Goal: Task Accomplishment & Management: Manage account settings

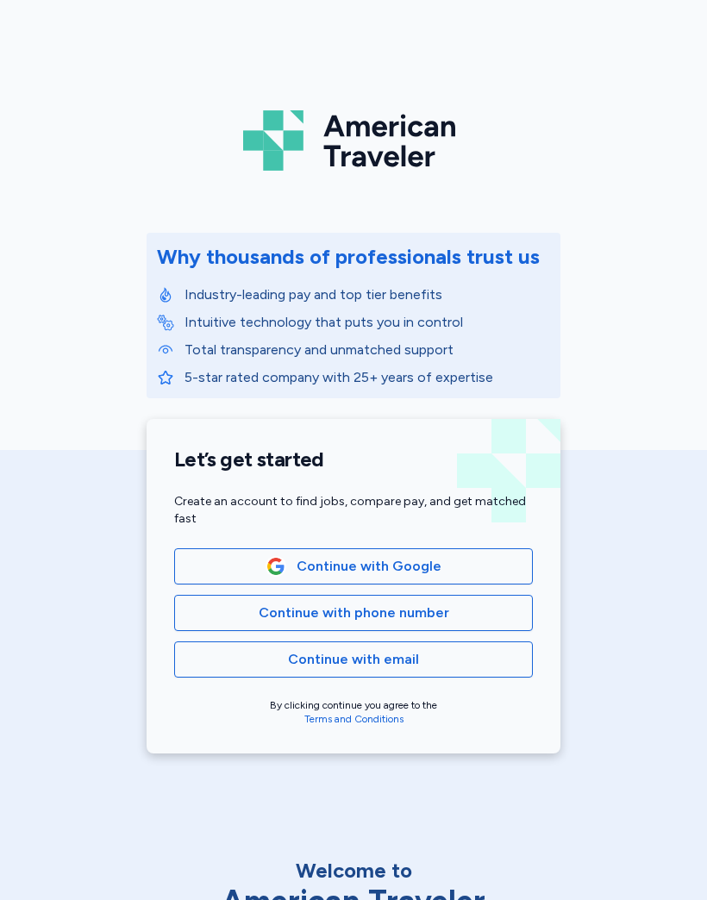
click at [482, 656] on span "Continue with email" at bounding box center [353, 659] width 329 height 21
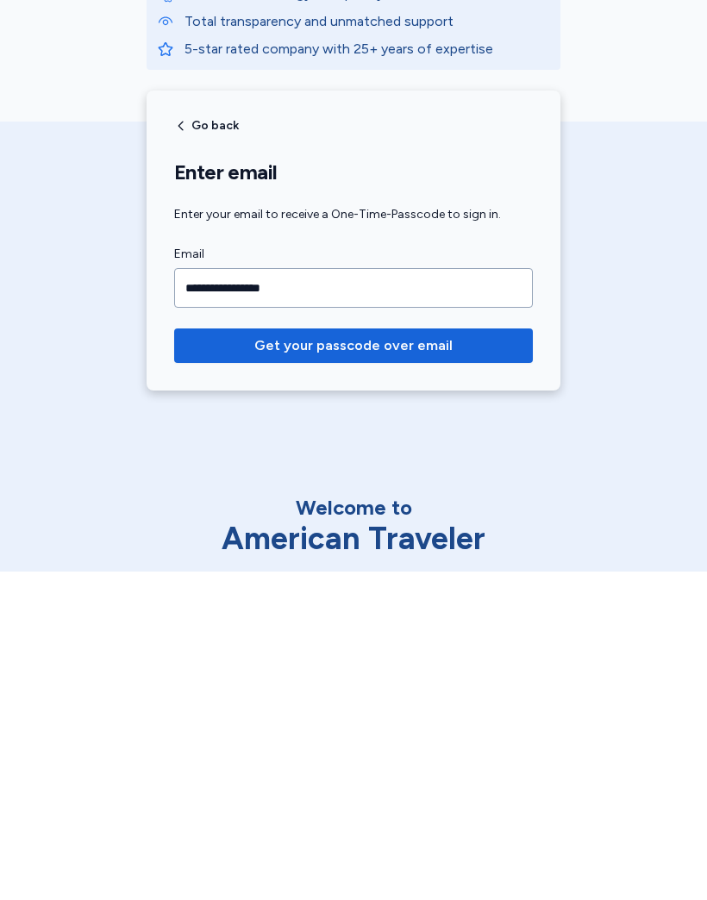
type input "**********"
click at [483, 664] on span "Get your passcode over email" at bounding box center [353, 674] width 331 height 21
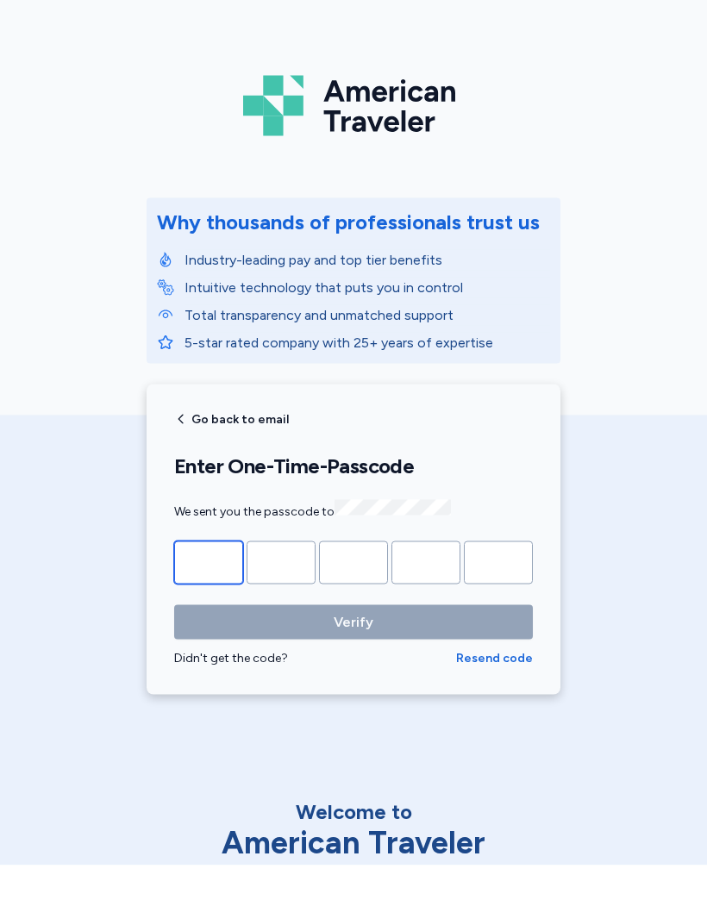
type input "*"
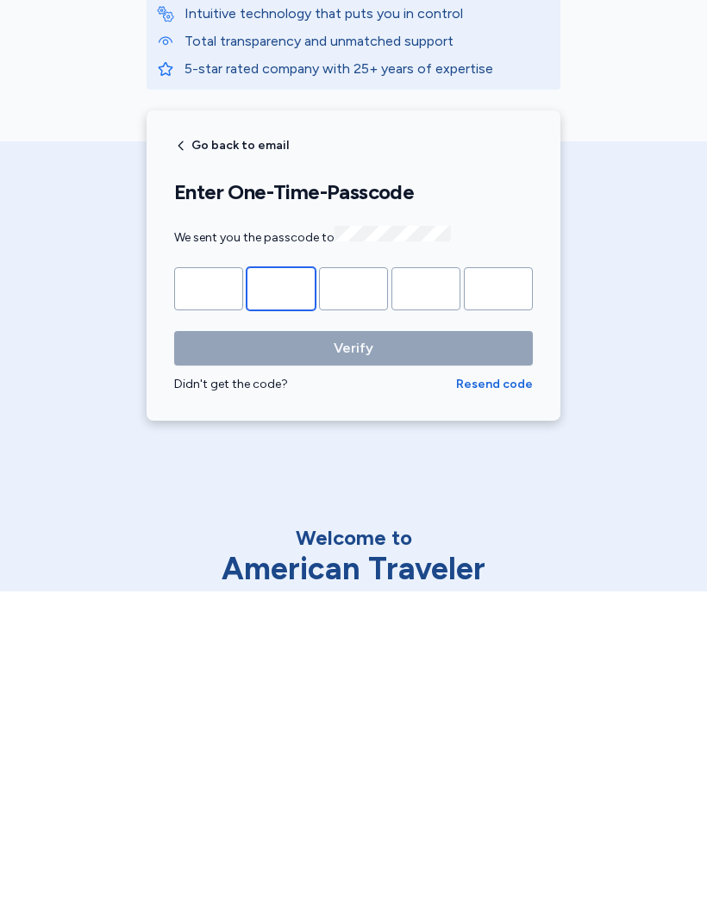
type input "*"
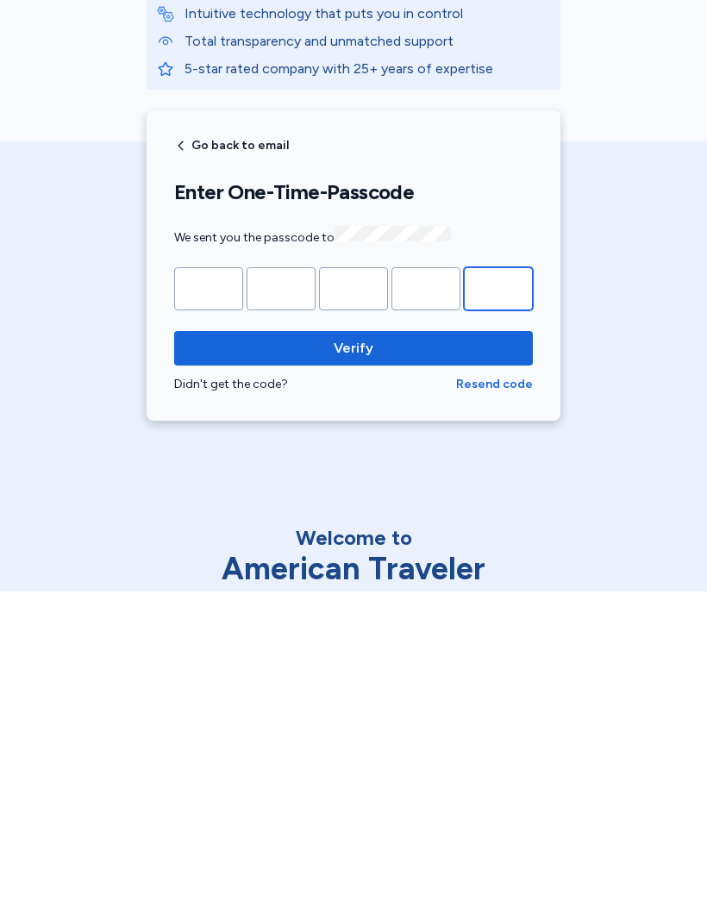
type input "*"
click at [401, 647] on span "Verify" at bounding box center [353, 657] width 331 height 21
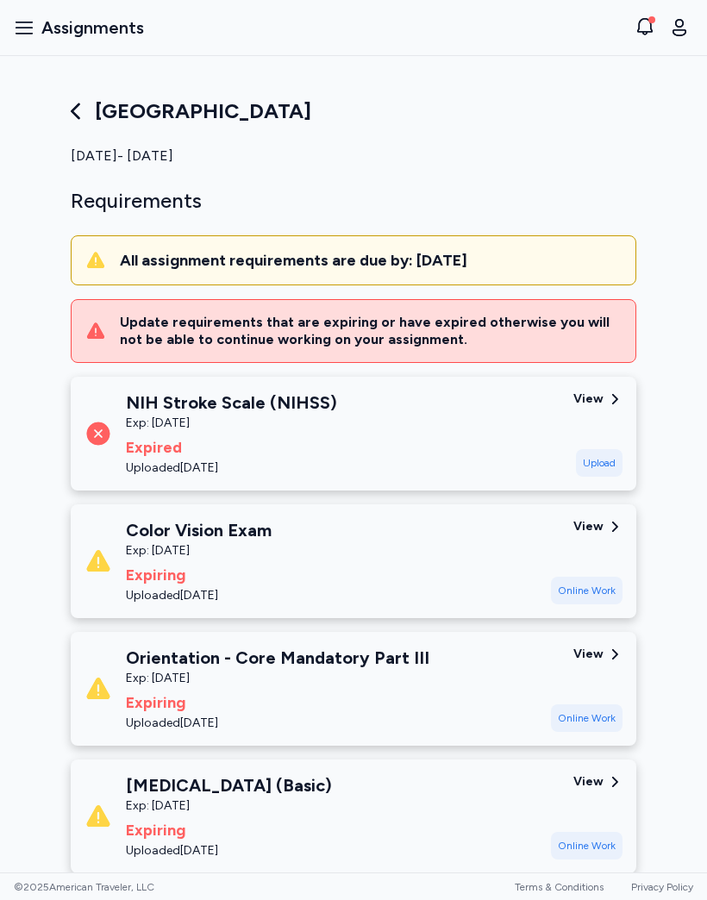
click at [30, 23] on icon "button" at bounding box center [24, 27] width 21 height 21
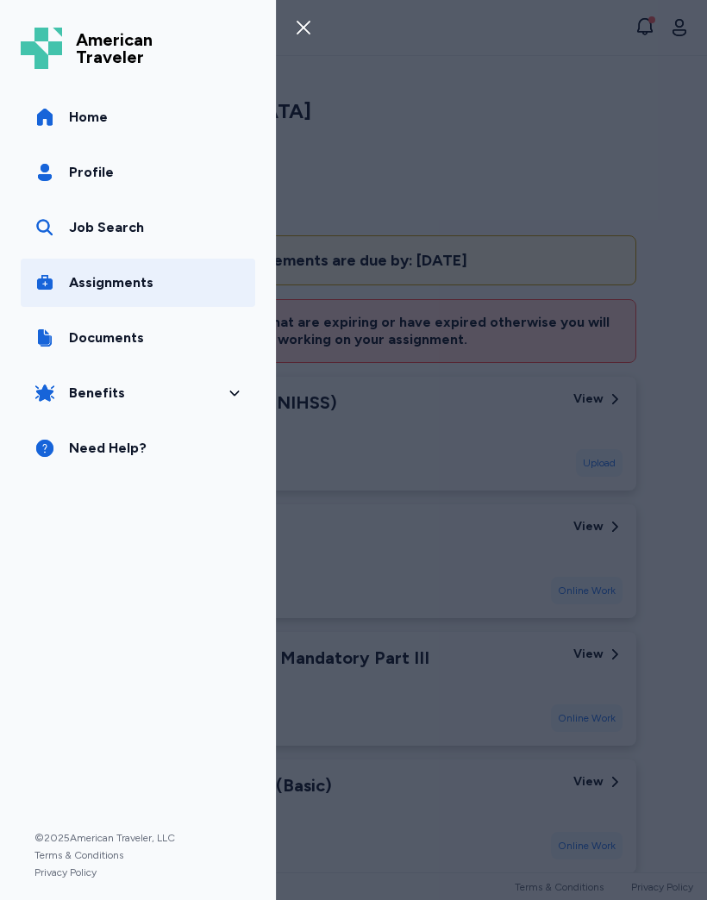
click at [198, 279] on link "Assignments" at bounding box center [138, 283] width 235 height 48
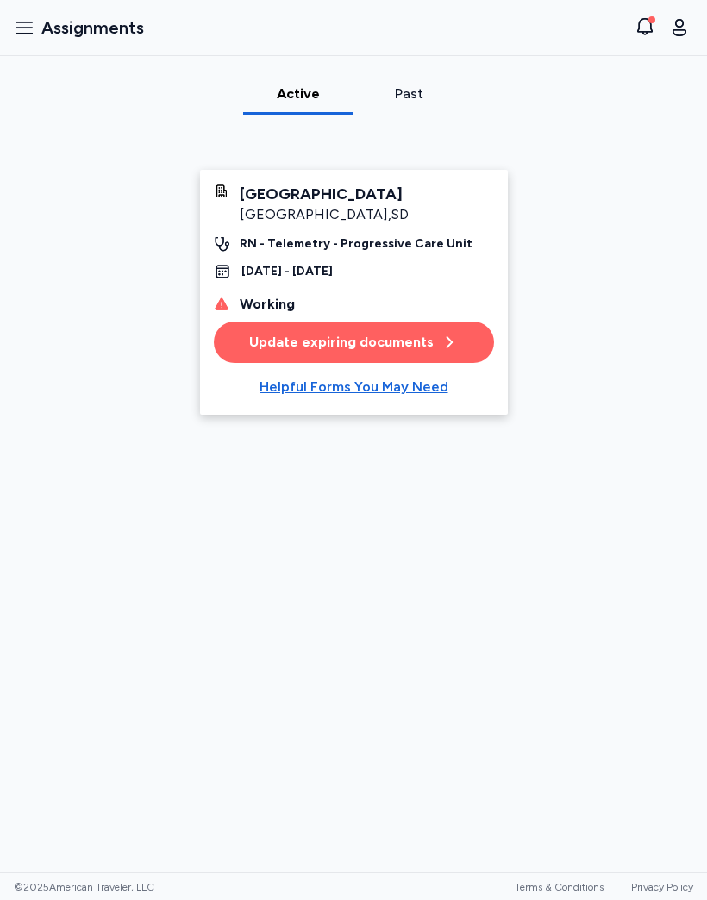
click at [459, 360] on button "Update expiring documents" at bounding box center [354, 342] width 280 height 41
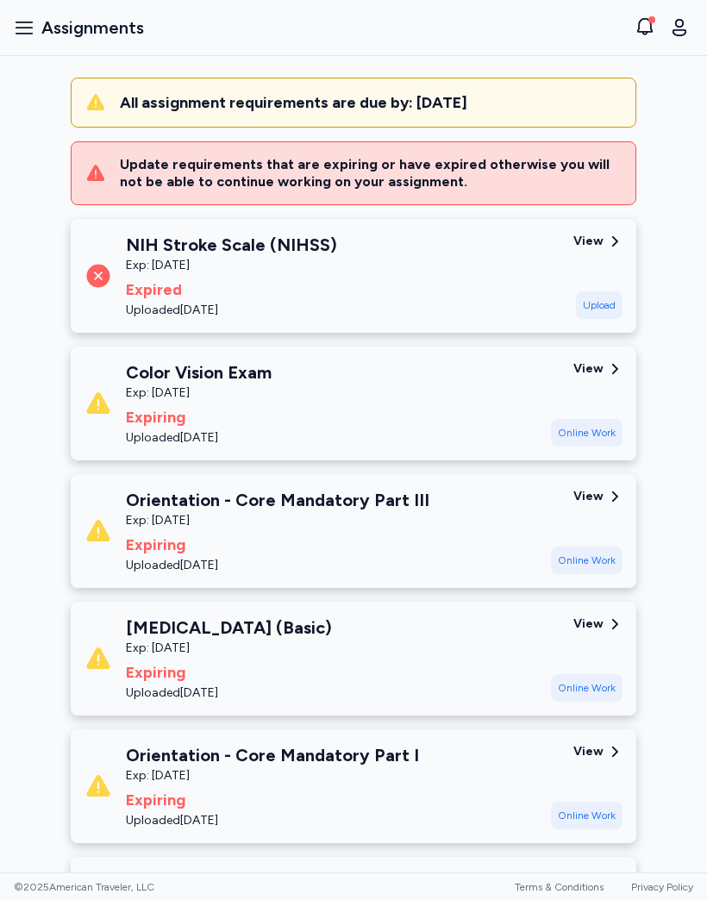
scroll to position [159, 0]
click at [602, 360] on div "View" at bounding box center [588, 368] width 30 height 17
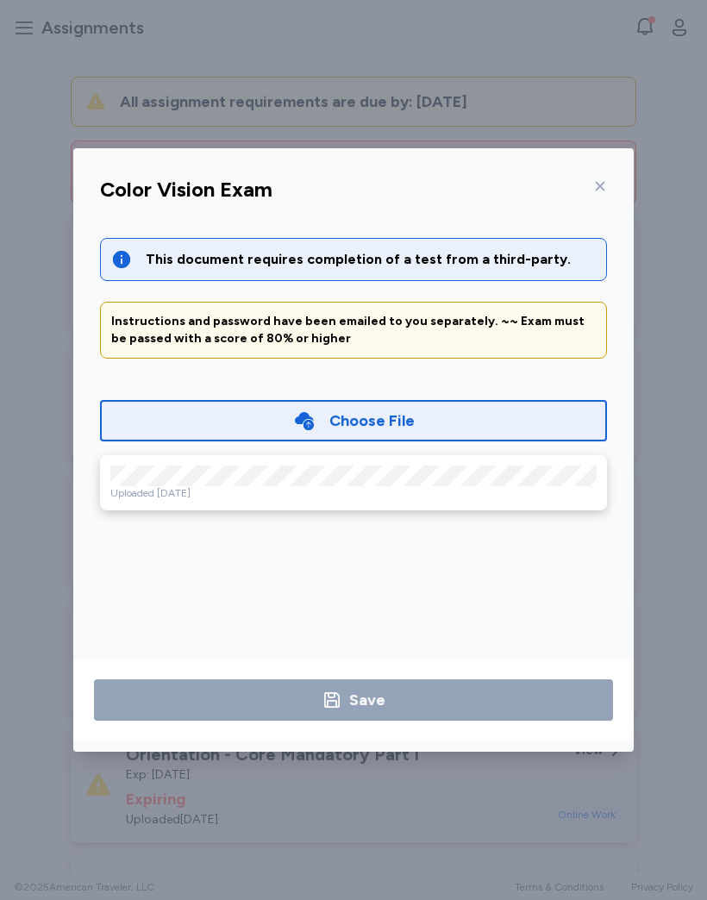
click at [590, 181] on div at bounding box center [596, 186] width 21 height 28
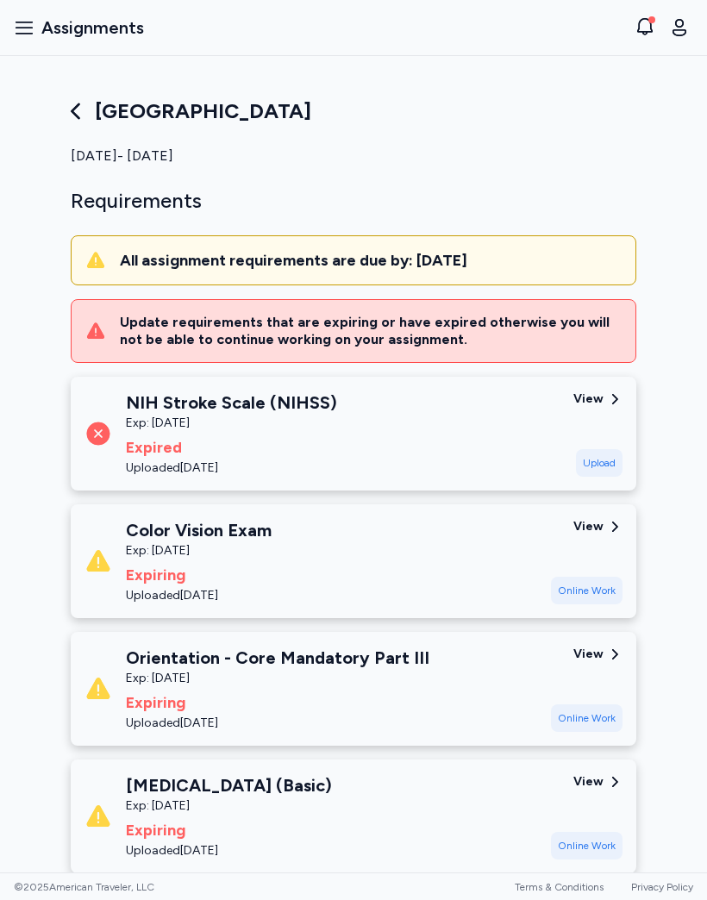
scroll to position [0, 0]
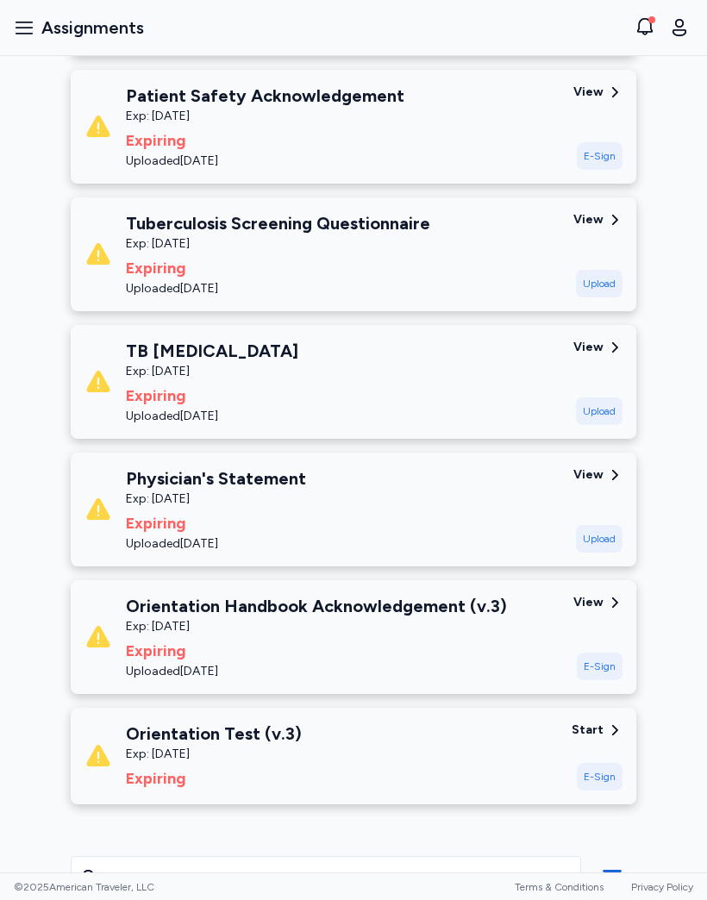
scroll to position [1491, 0]
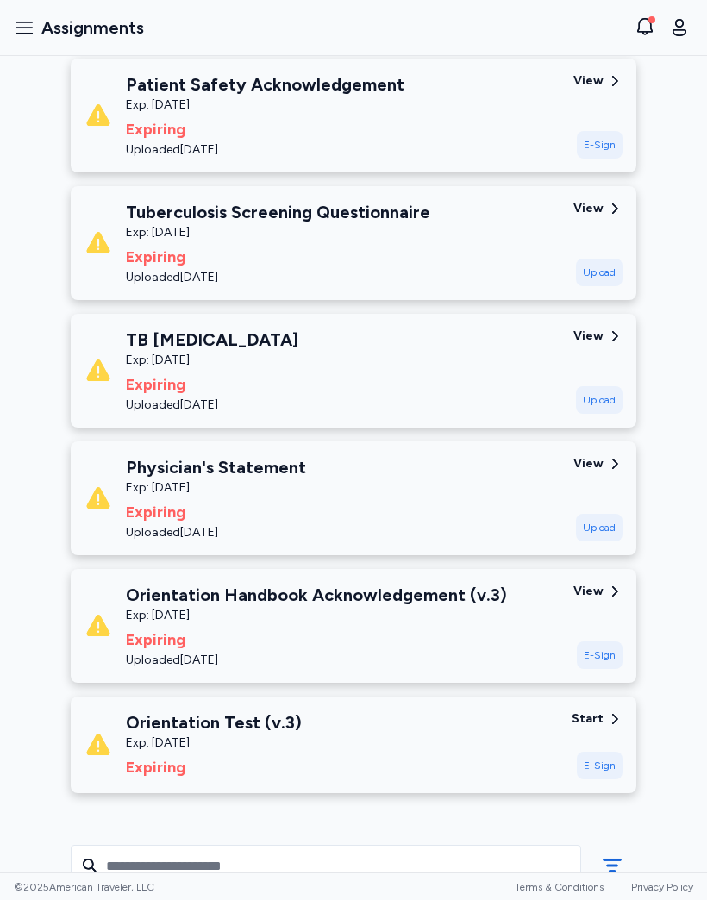
click at [253, 722] on div "Orientation Test (v.3)" at bounding box center [214, 722] width 176 height 24
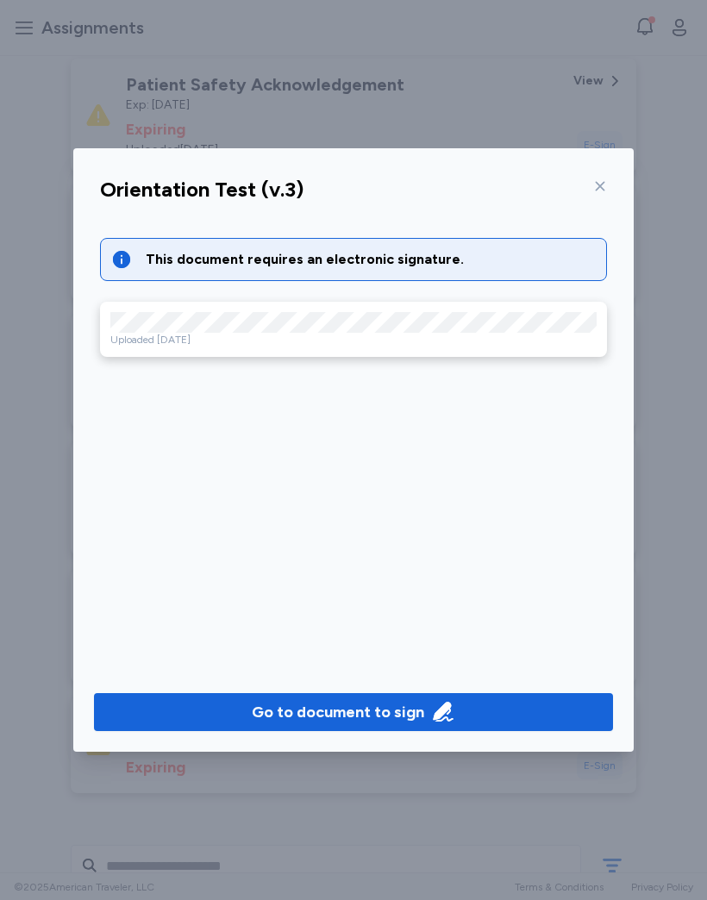
click at [394, 705] on div "Go to document to sign" at bounding box center [338, 712] width 172 height 24
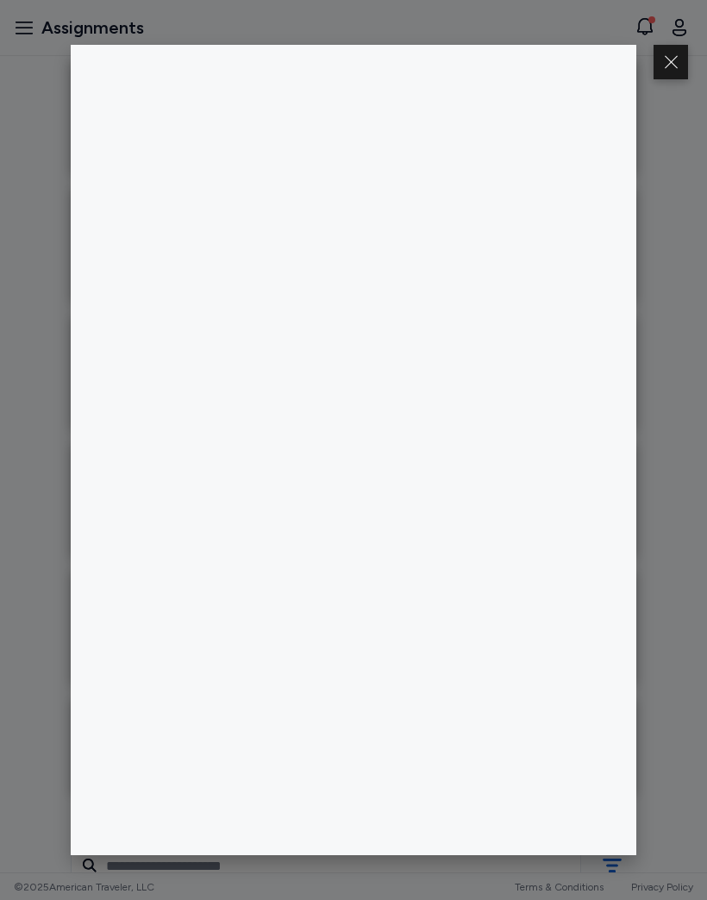
click at [677, 72] on button at bounding box center [671, 62] width 34 height 34
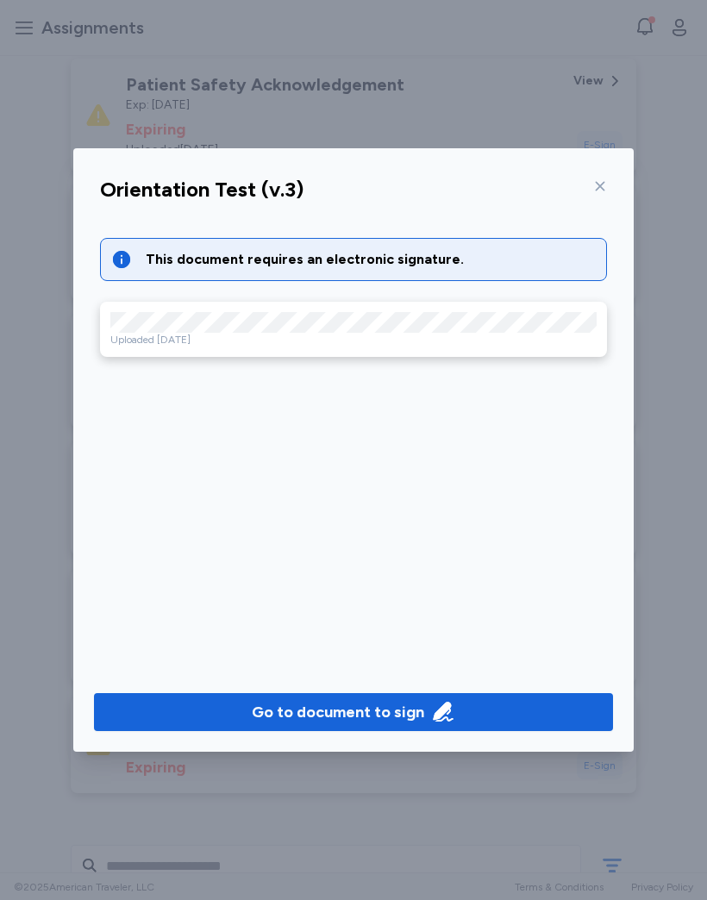
click at [586, 183] on div at bounding box center [596, 186] width 21 height 28
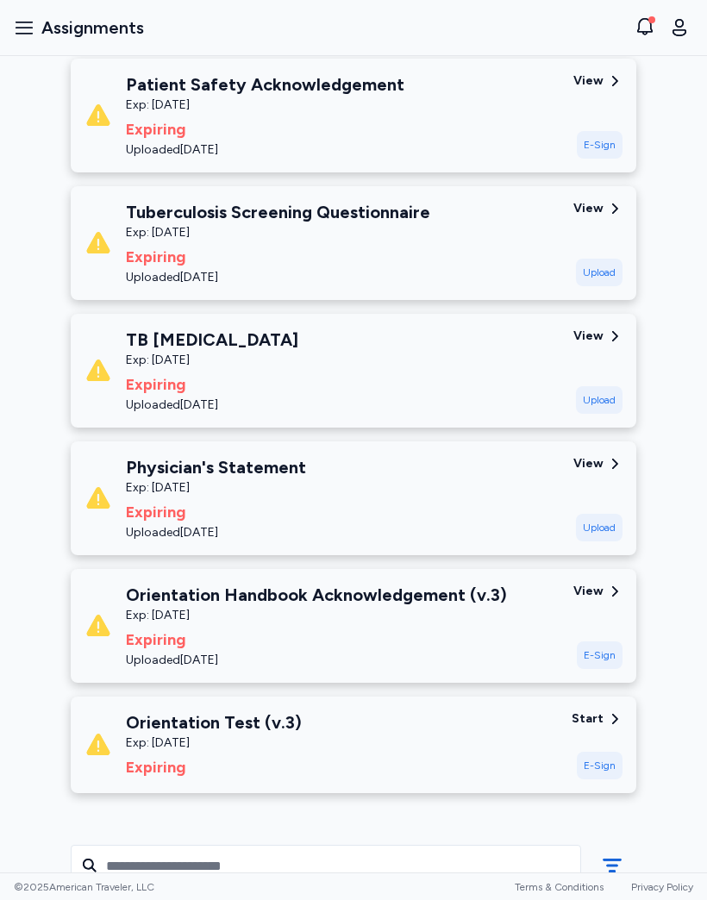
click at [598, 715] on div "Start" at bounding box center [588, 718] width 32 height 17
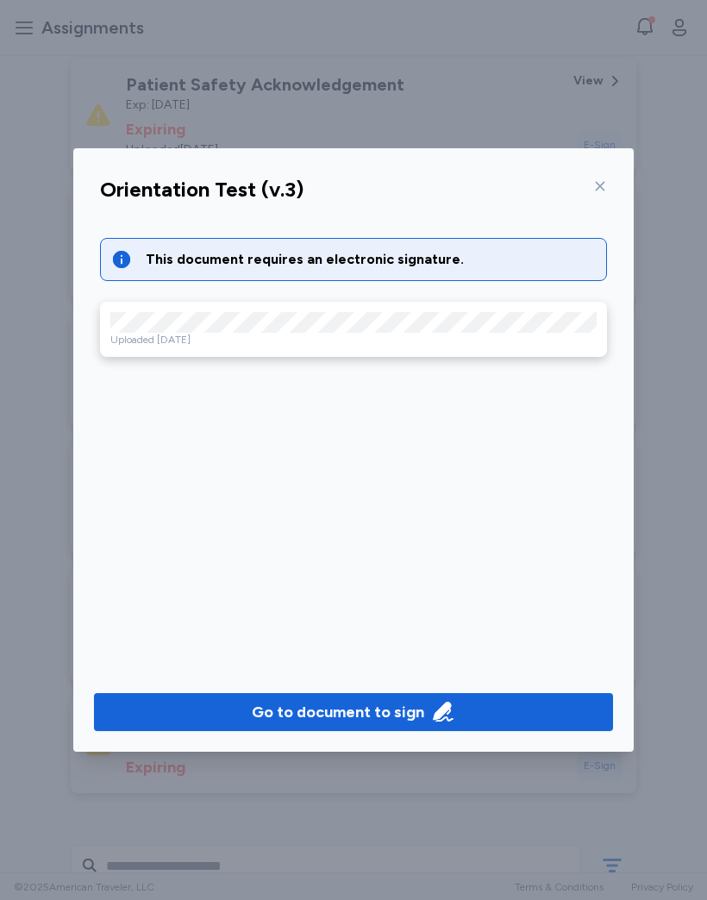
click at [475, 727] on button "Go to document to sign" at bounding box center [353, 712] width 519 height 38
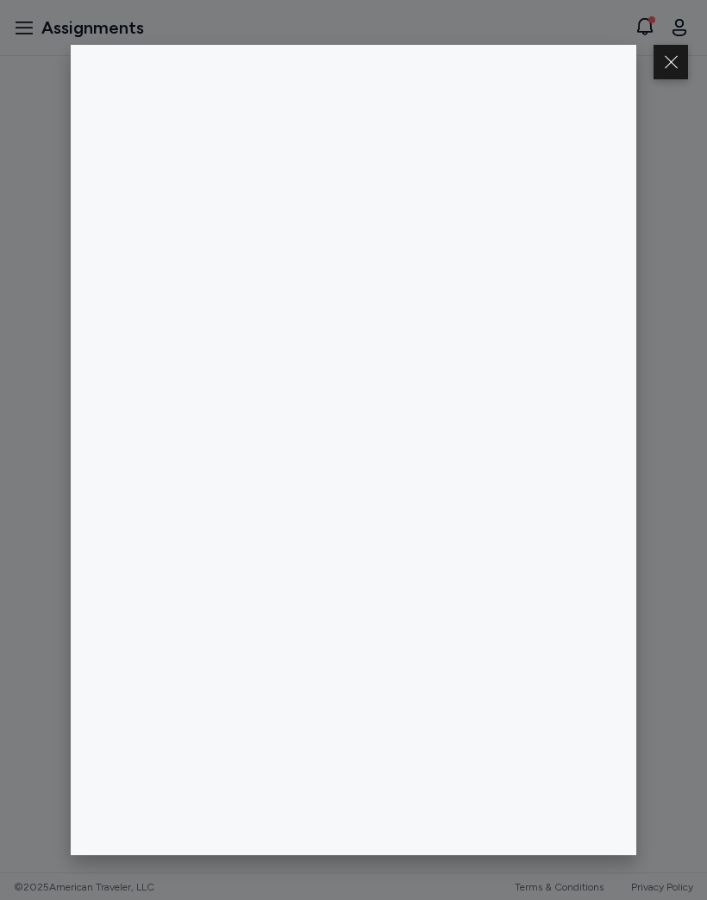
scroll to position [131, 0]
click at [675, 66] on button at bounding box center [671, 62] width 34 height 34
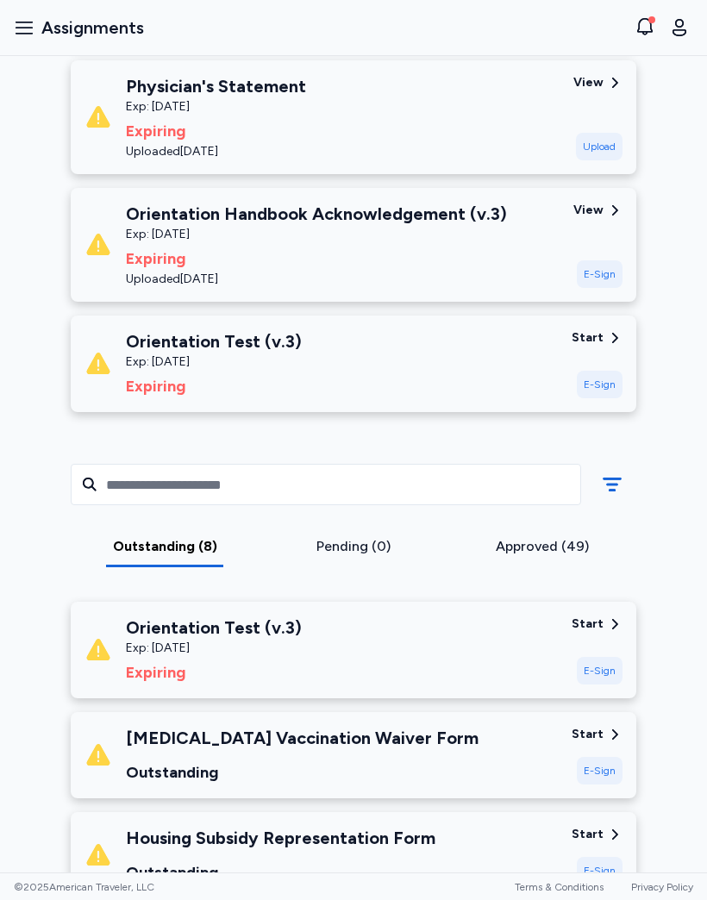
scroll to position [1836, 0]
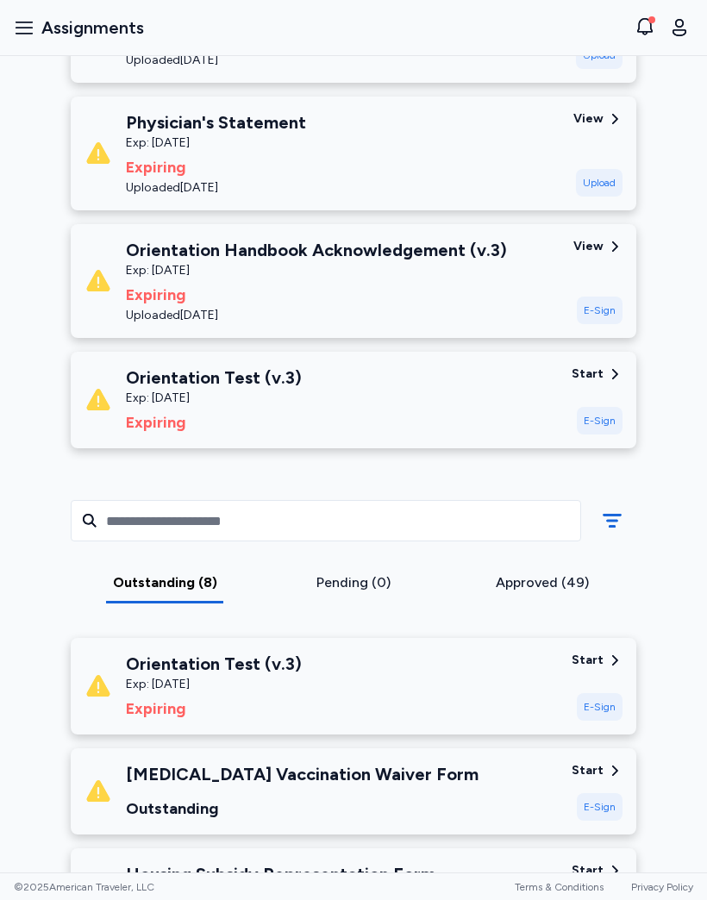
click at [602, 366] on div "Start" at bounding box center [588, 374] width 32 height 17
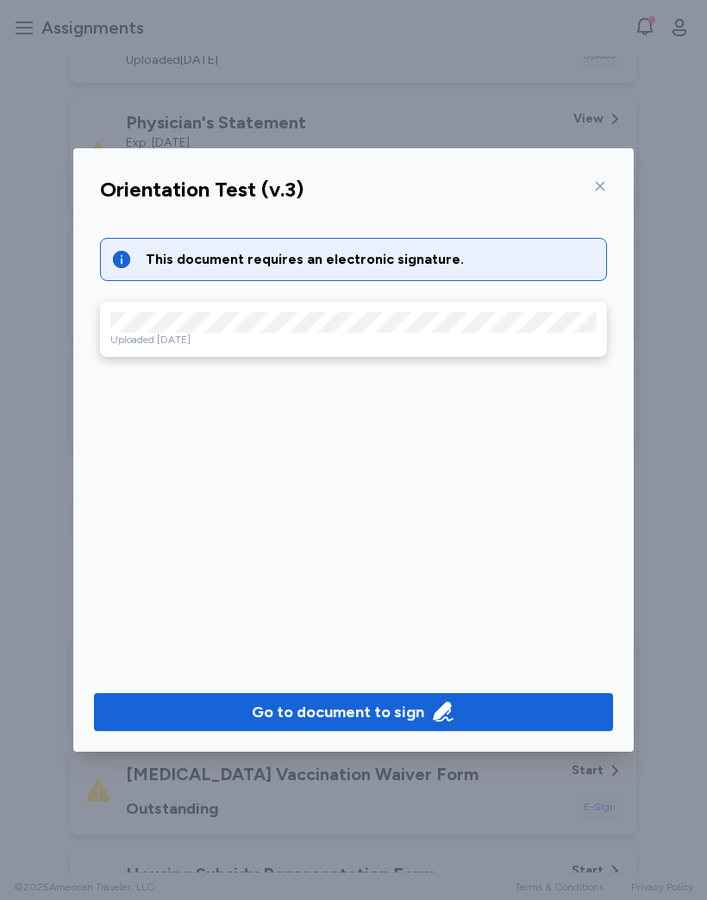
click at [466, 708] on span "Go to document to sign" at bounding box center [353, 712] width 491 height 24
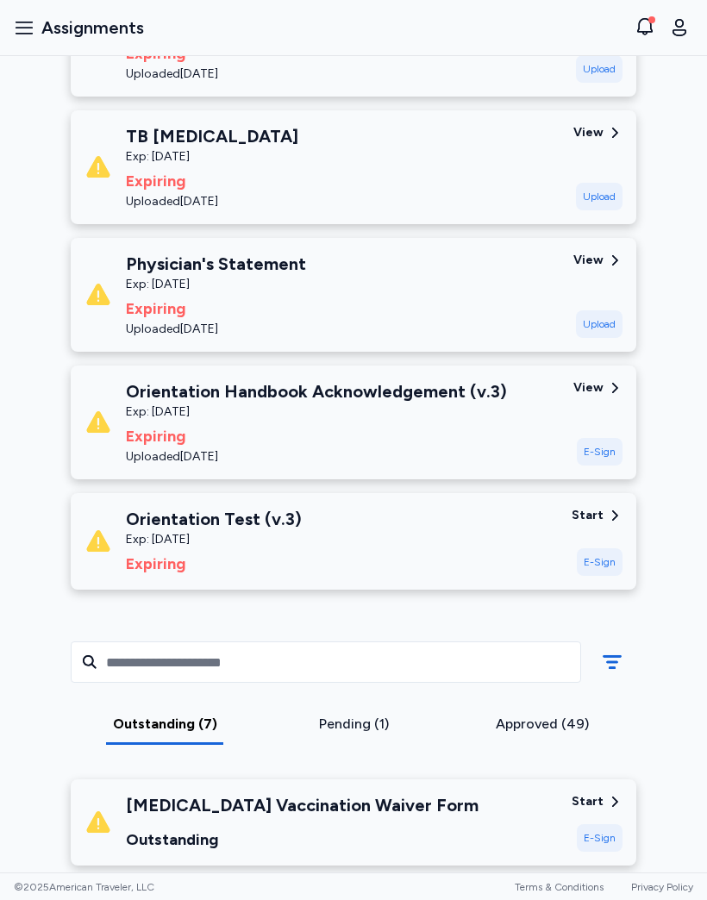
scroll to position [1692, 0]
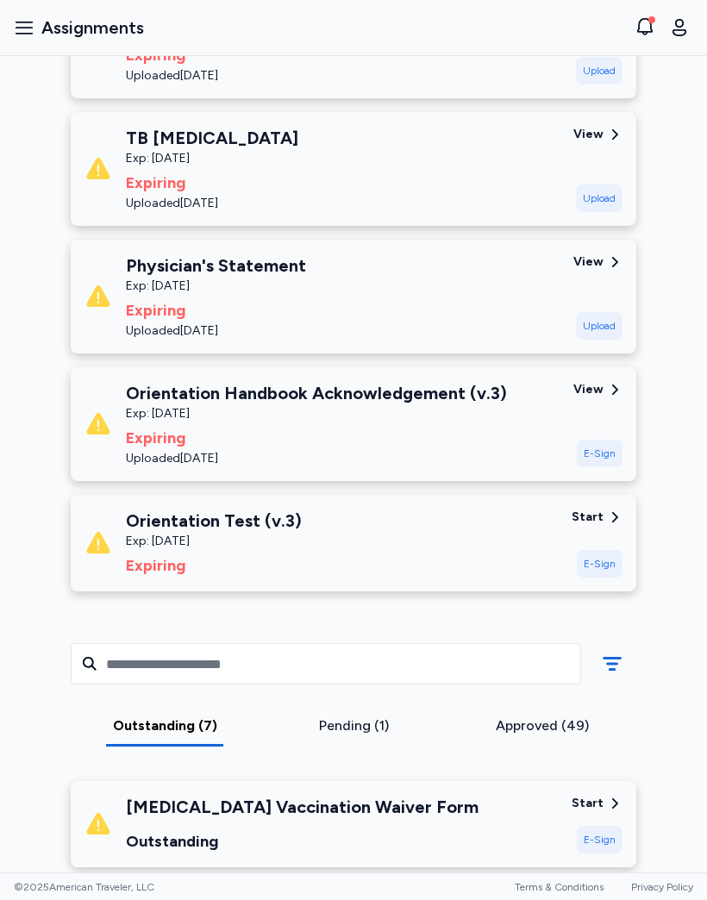
click at [608, 453] on div "E-Sign" at bounding box center [600, 454] width 46 height 28
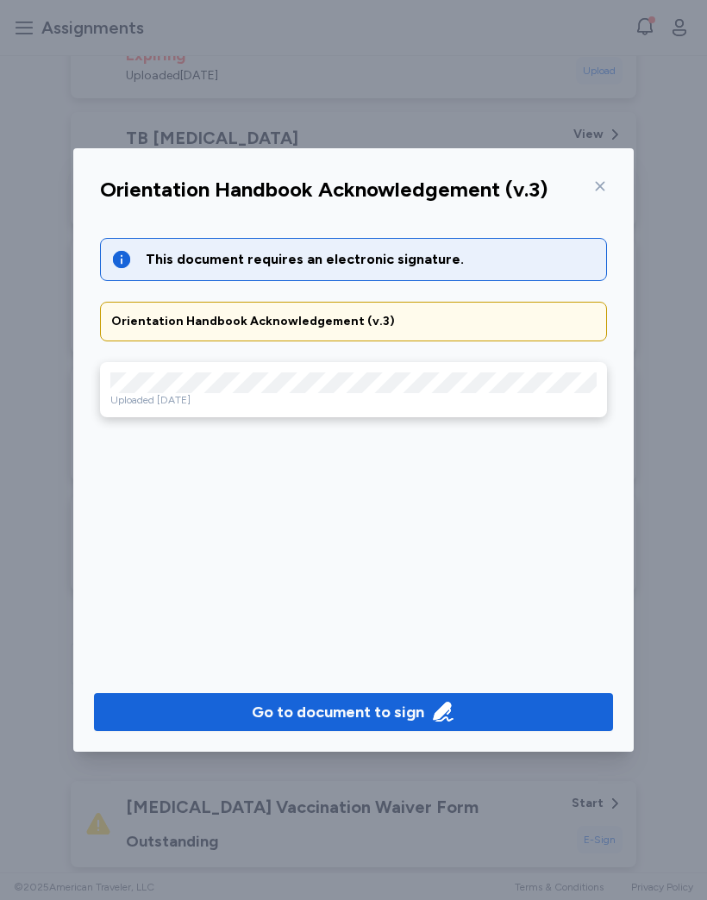
click at [570, 709] on span "Go to document to sign" at bounding box center [353, 712] width 491 height 24
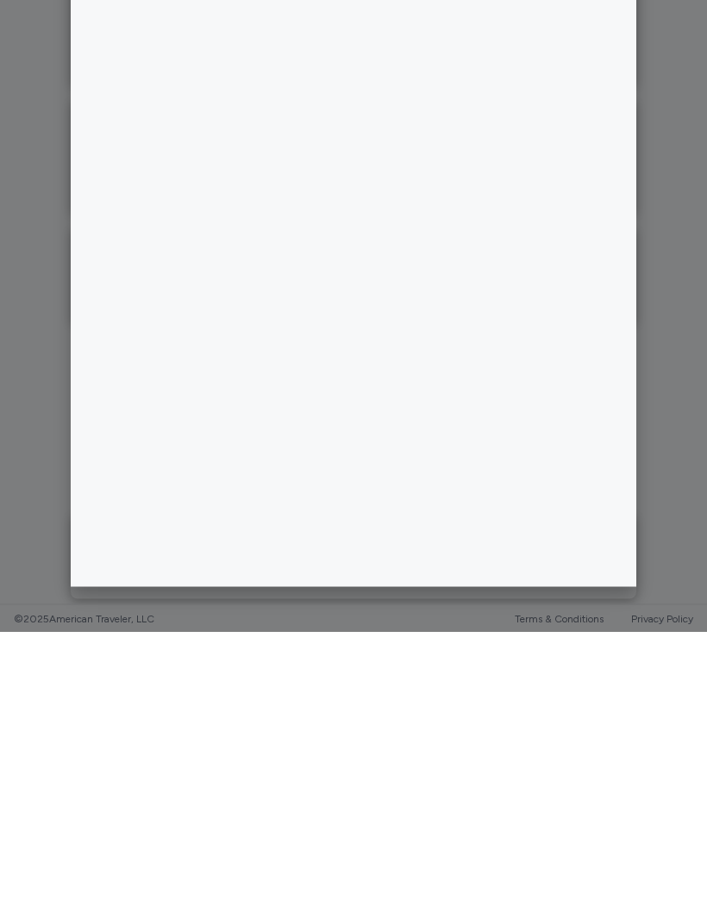
click at [676, 441] on div at bounding box center [353, 450] width 707 height 900
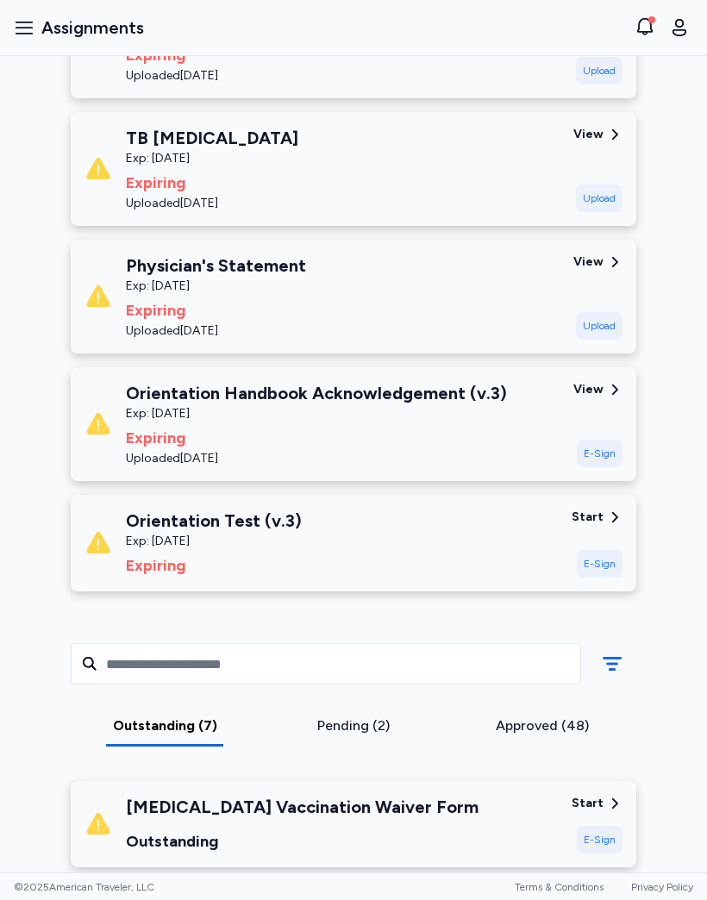
click at [609, 511] on icon at bounding box center [615, 518] width 16 height 16
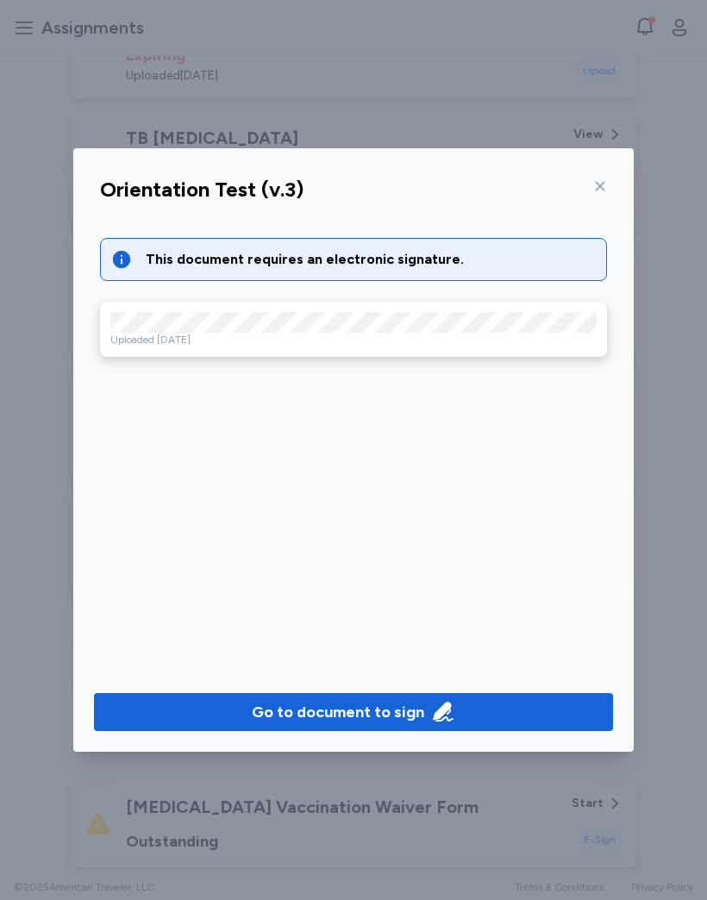
click at [605, 199] on div at bounding box center [596, 186] width 21 height 28
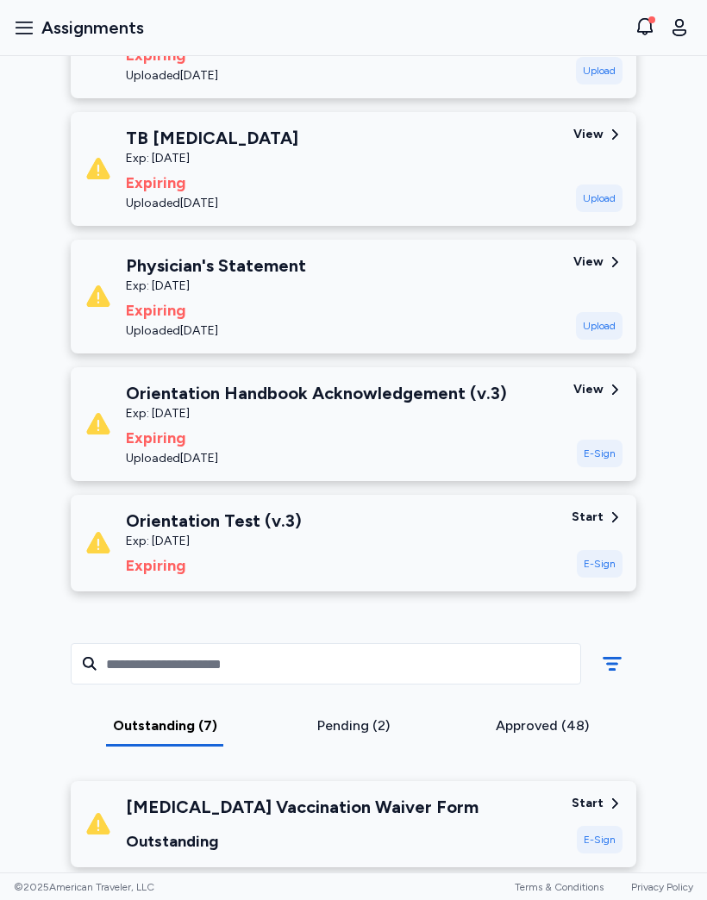
click at [610, 451] on div "E-Sign" at bounding box center [600, 454] width 46 height 28
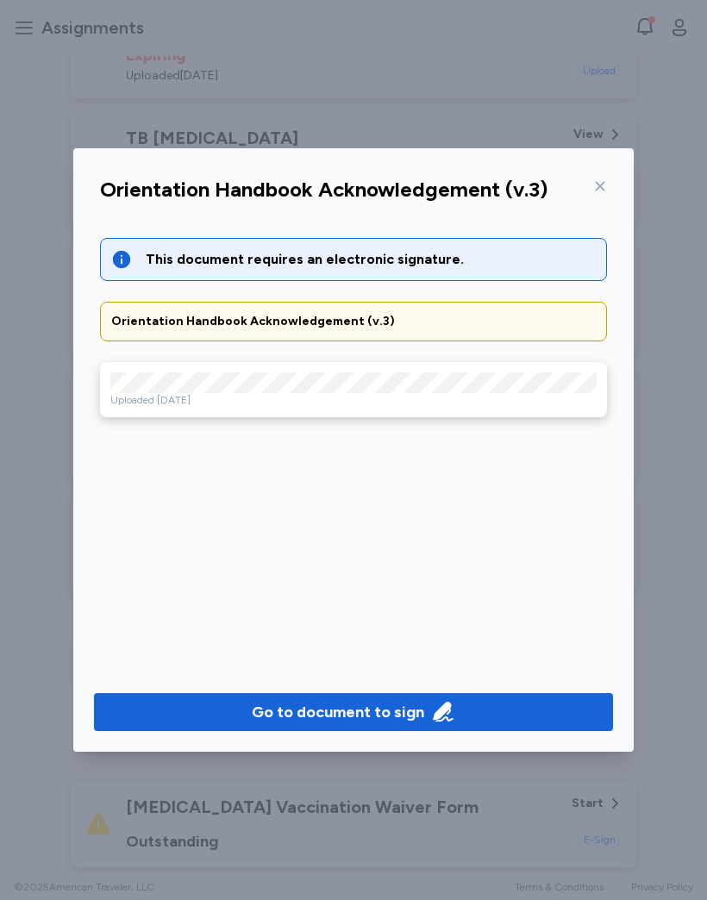
click at [604, 185] on icon at bounding box center [600, 186] width 14 height 14
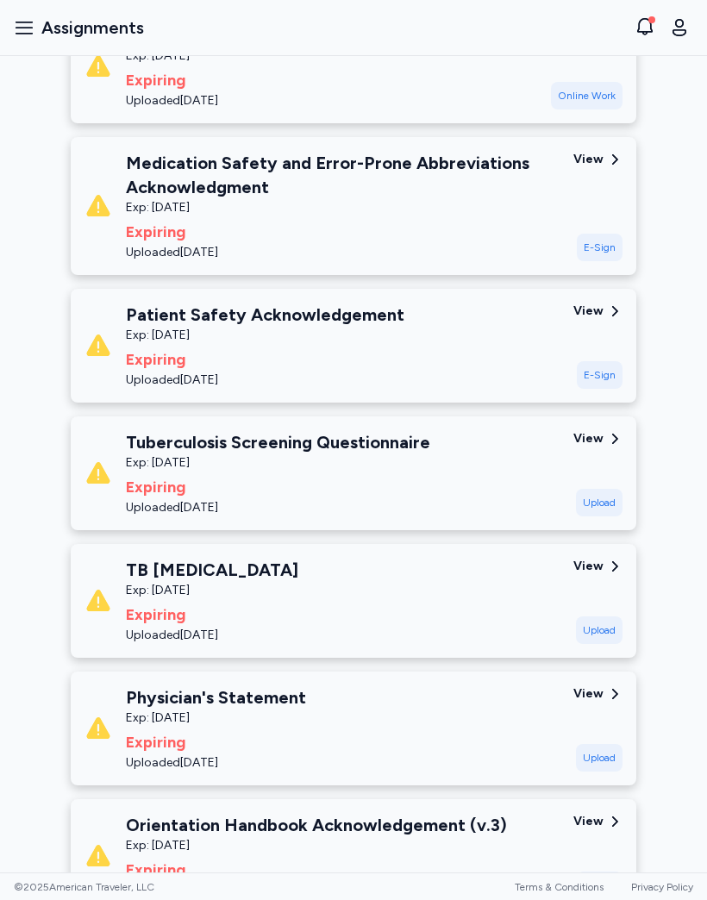
scroll to position [1259, 0]
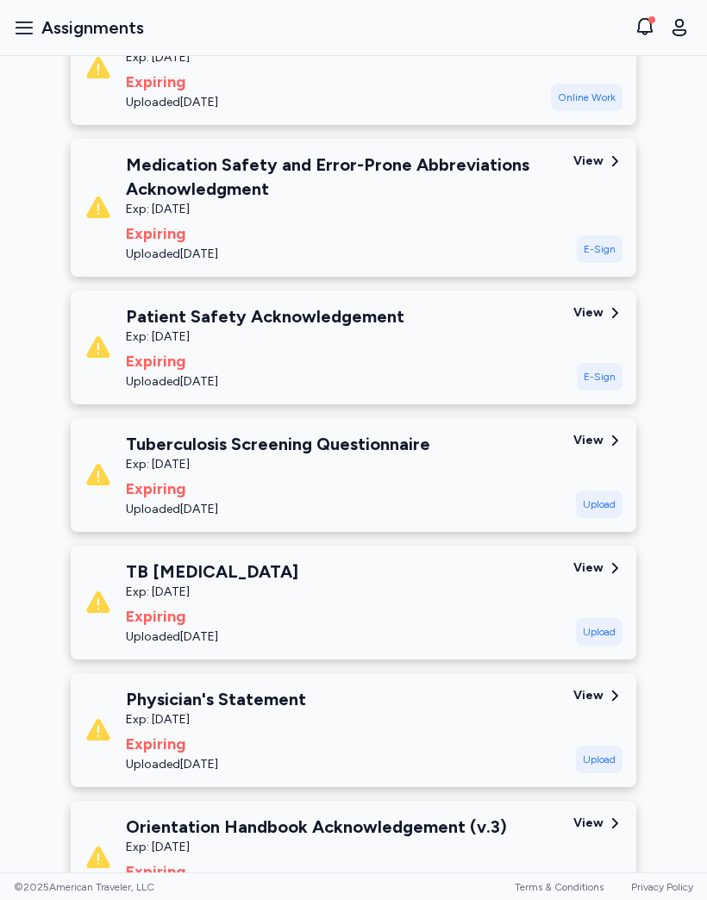
click at [595, 429] on div "Tuberculosis Screening Questionnaire Exp: [DATE] Expiring Uploaded [DATE] View …" at bounding box center [354, 475] width 566 height 114
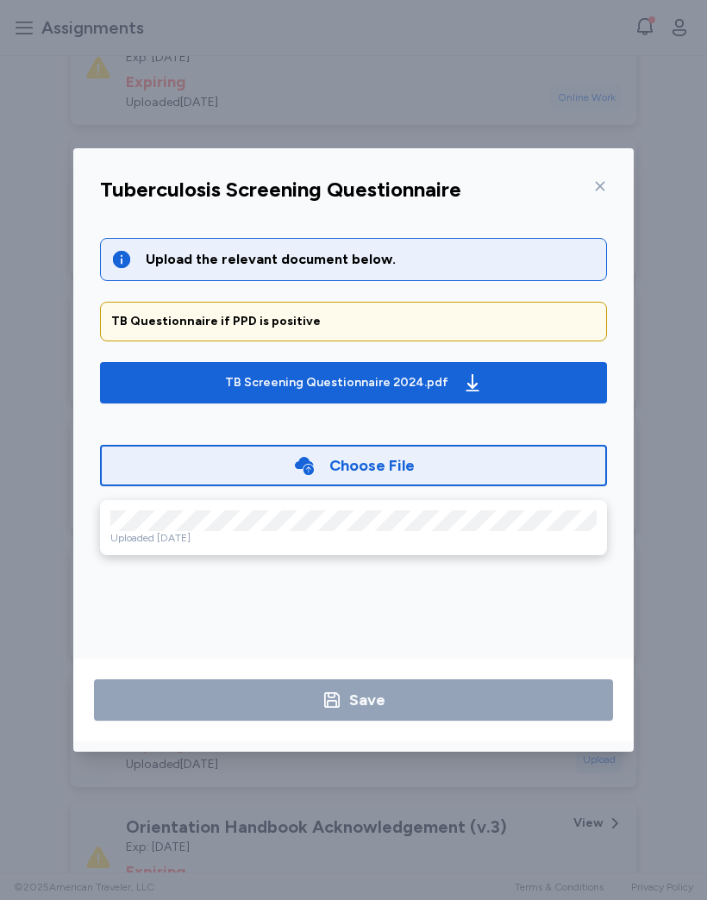
click at [462, 376] on span "button" at bounding box center [472, 382] width 21 height 21
click at [554, 372] on span "TB Screening Questionnaire 2024.pdf" at bounding box center [353, 383] width 479 height 28
click at [605, 182] on icon at bounding box center [600, 186] width 14 height 14
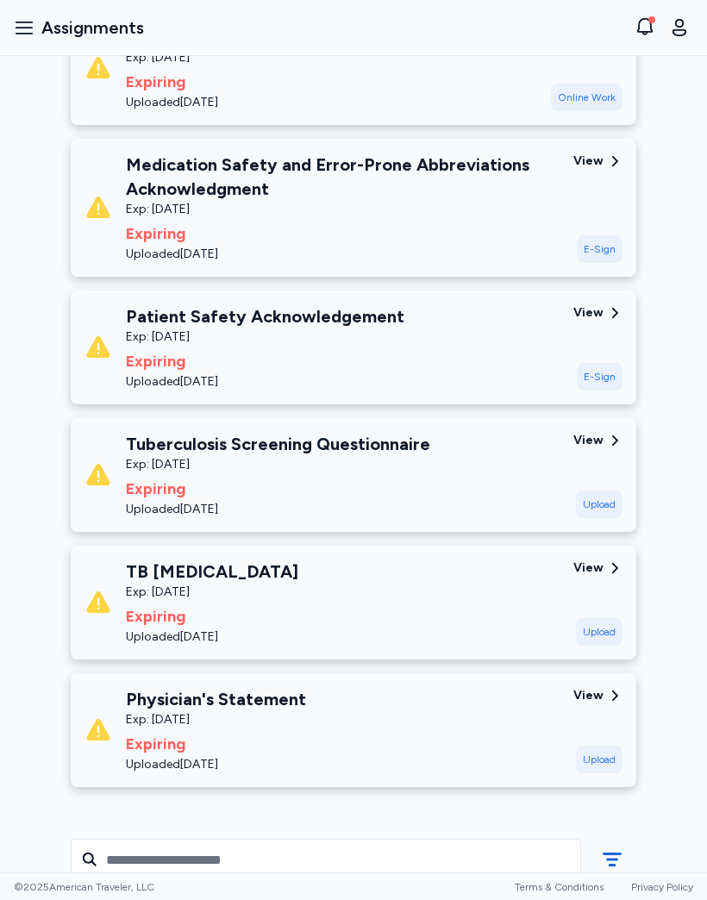
click at [603, 313] on div "View" at bounding box center [588, 312] width 30 height 17
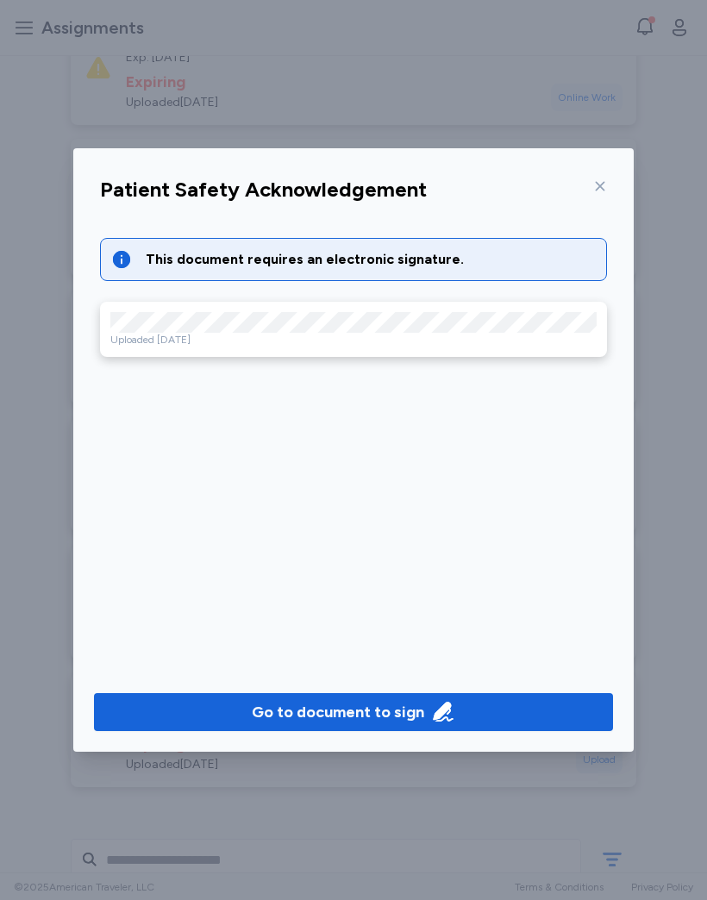
click at [410, 695] on button "Go to document to sign" at bounding box center [353, 712] width 519 height 38
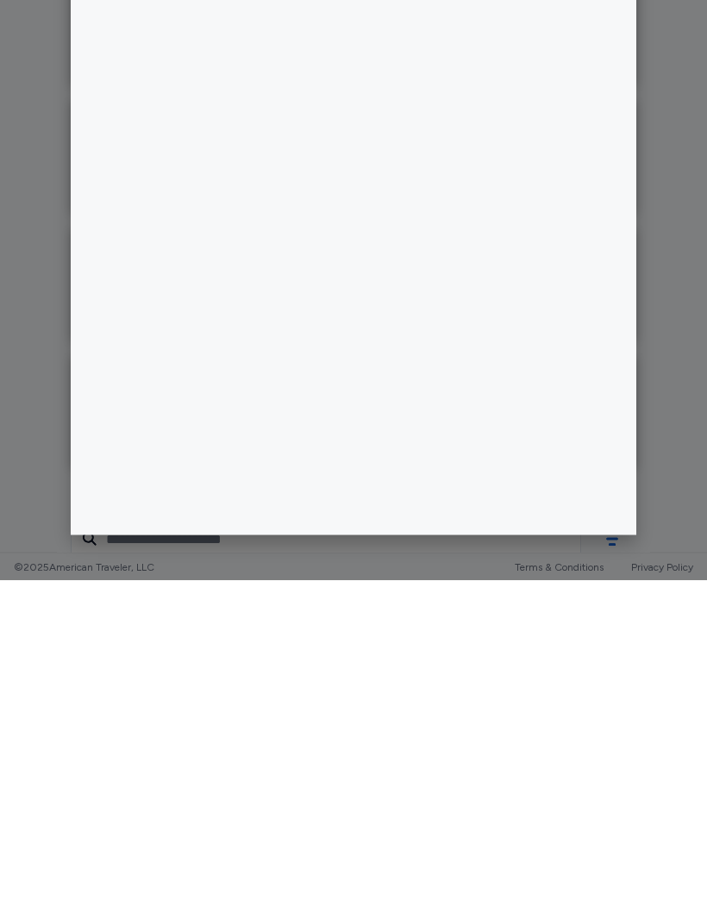
click at [665, 497] on div at bounding box center [353, 450] width 707 height 900
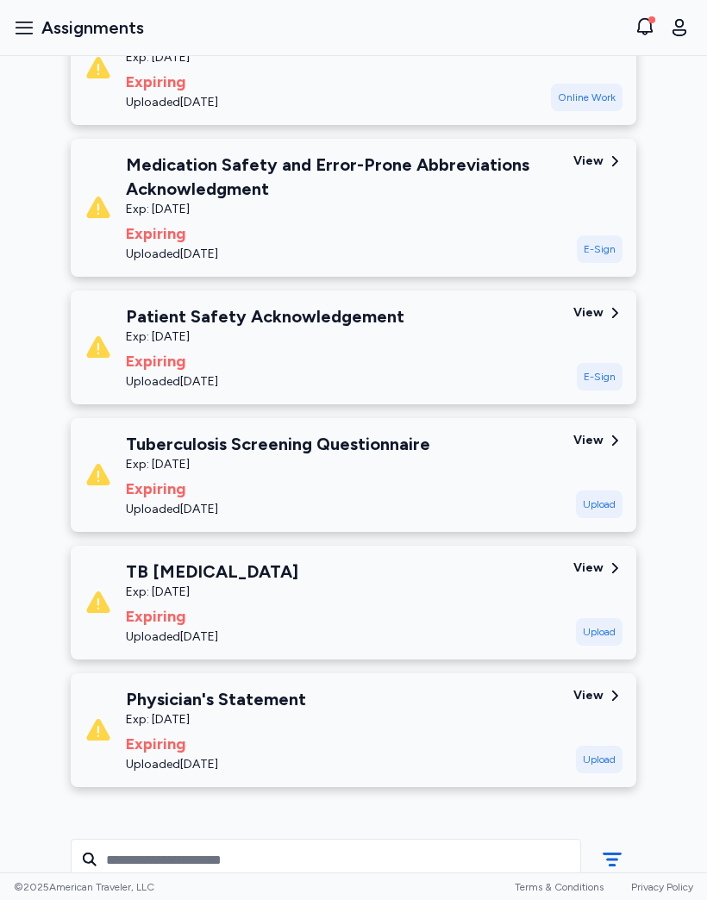
click at [610, 154] on icon at bounding box center [615, 161] width 16 height 16
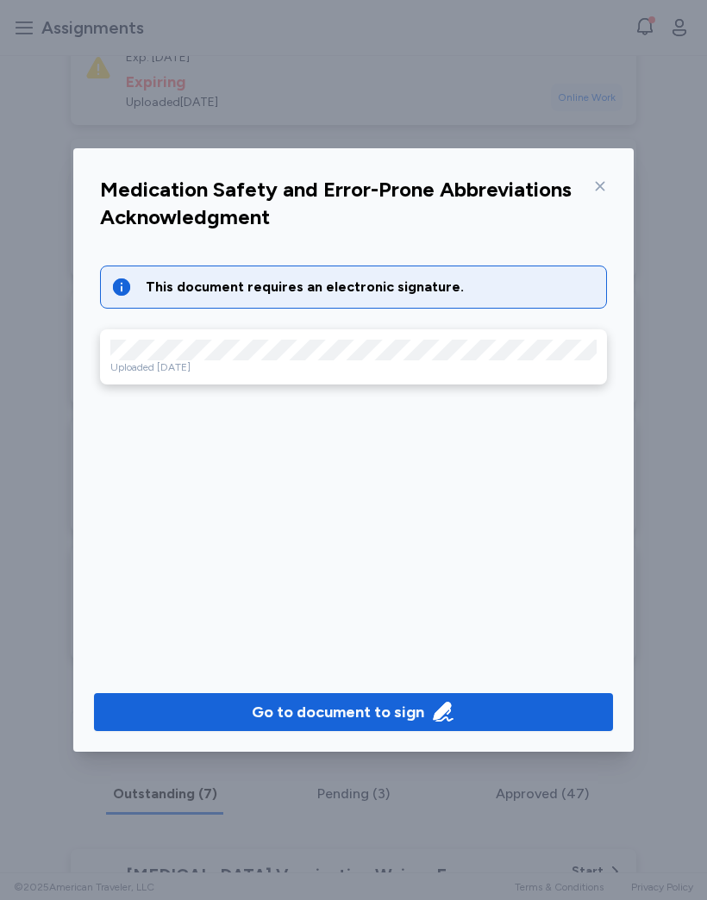
click at [489, 710] on span "Go to document to sign" at bounding box center [353, 712] width 491 height 24
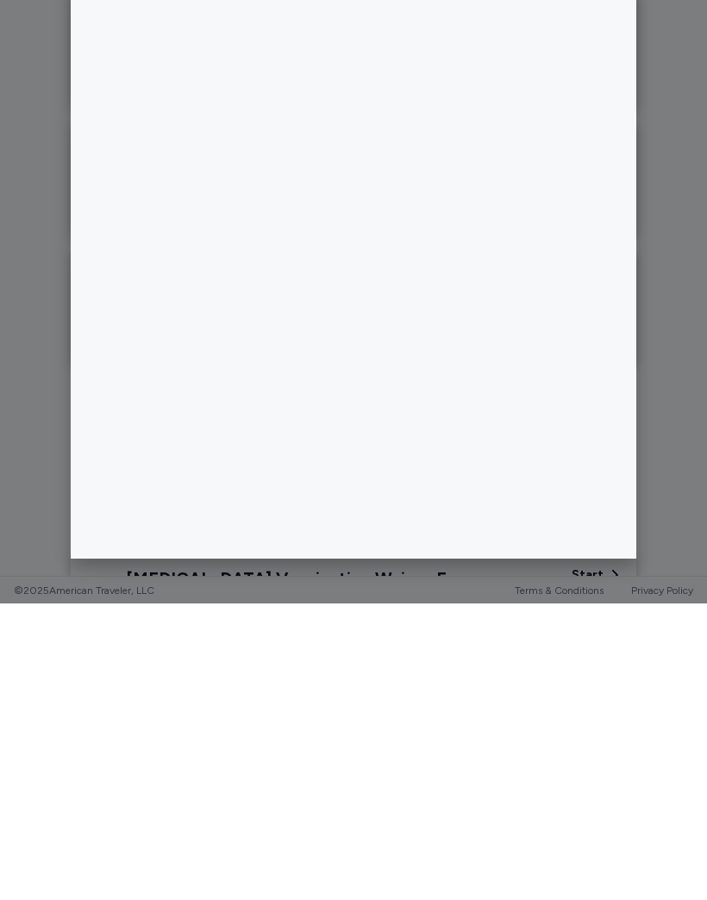
click at [679, 485] on div at bounding box center [353, 450] width 707 height 900
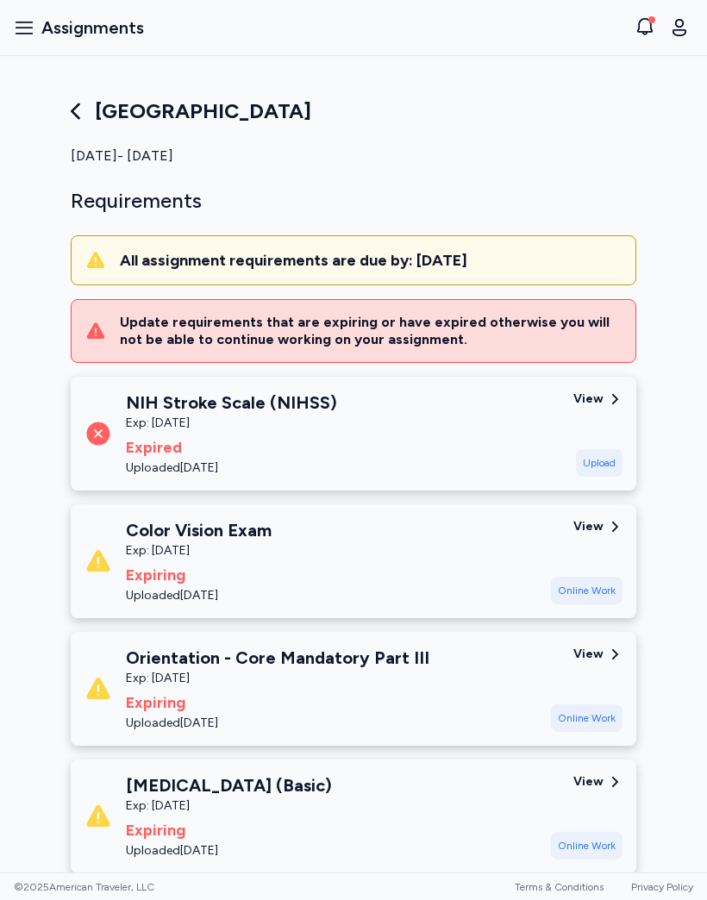
scroll to position [0, 0]
click at [600, 524] on div "View" at bounding box center [588, 526] width 30 height 17
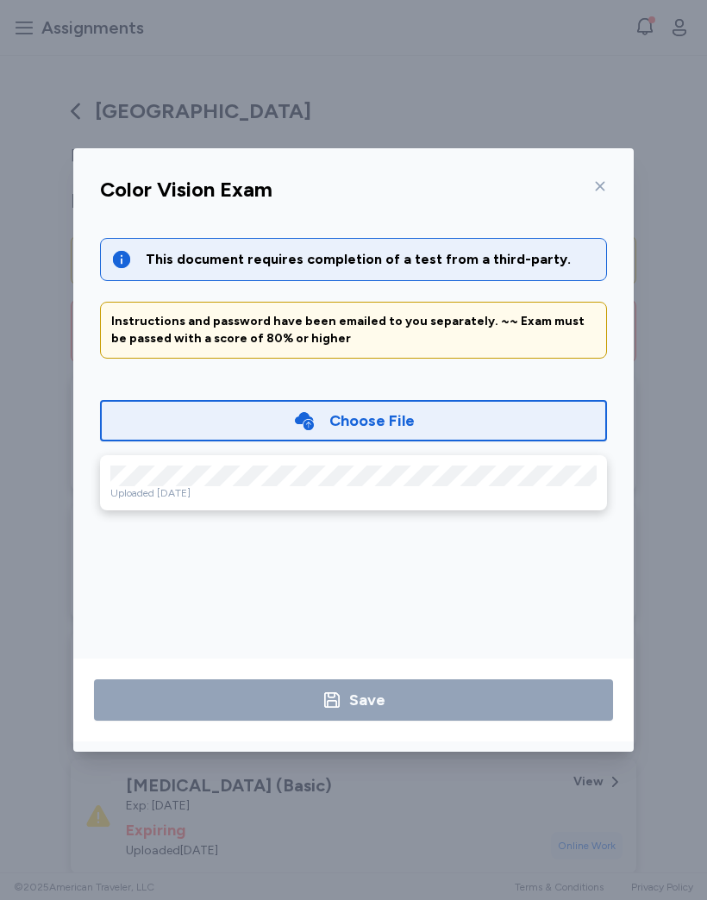
click at [596, 526] on div "This document requires completion of a test from a third-party. Instructions an…" at bounding box center [353, 439] width 535 height 445
click at [606, 194] on div at bounding box center [596, 186] width 21 height 28
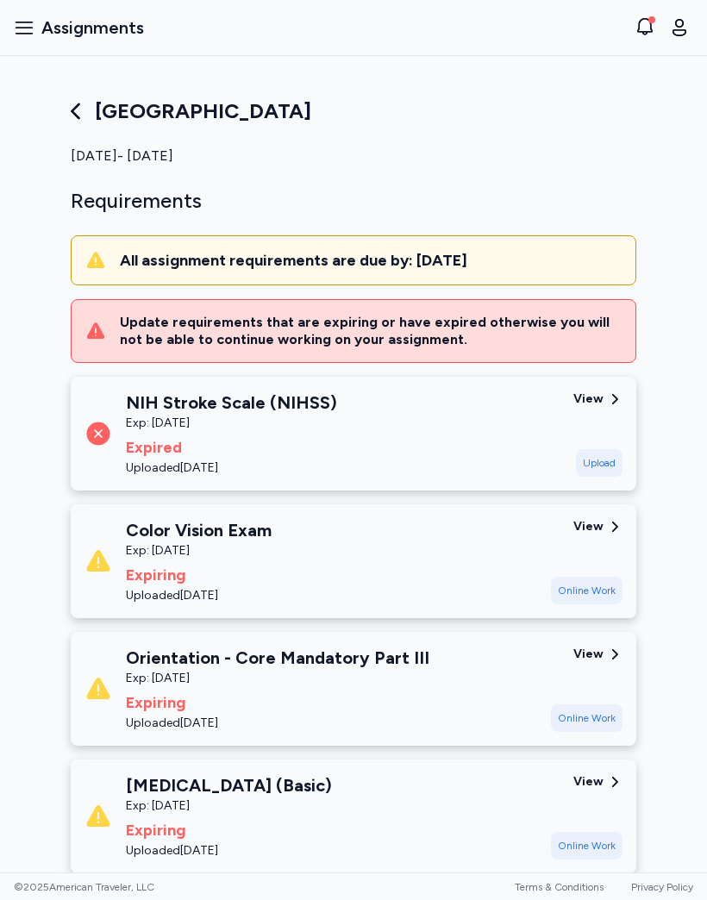
click at [590, 595] on div "Online Work" at bounding box center [587, 591] width 72 height 28
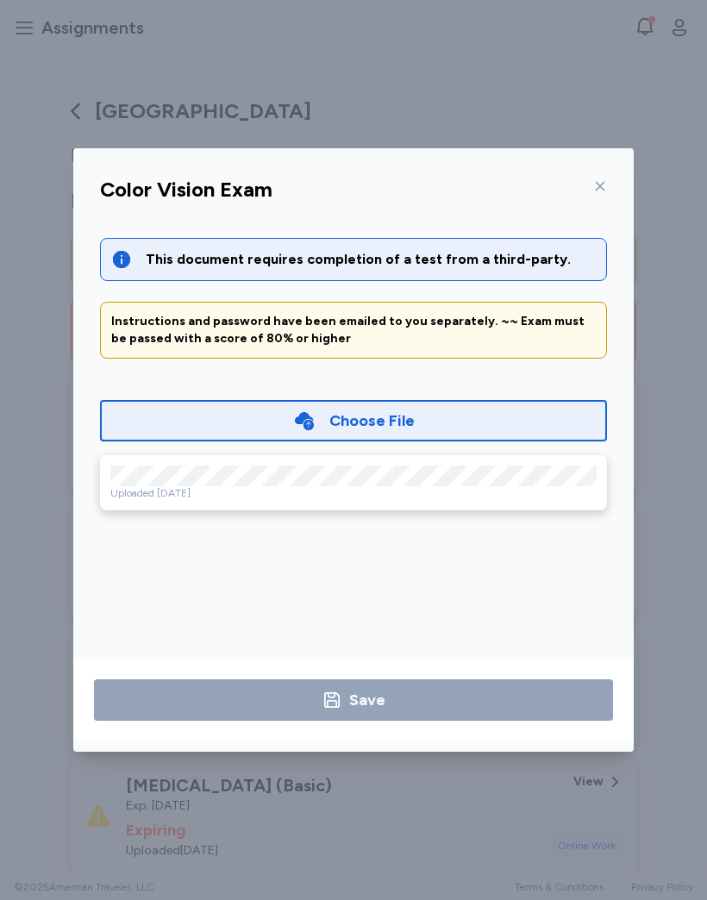
click at [543, 486] on div "Uploaded [DATE]" at bounding box center [353, 493] width 486 height 14
click at [601, 190] on icon at bounding box center [600, 186] width 14 height 14
